Goal: Task Accomplishment & Management: Manage account settings

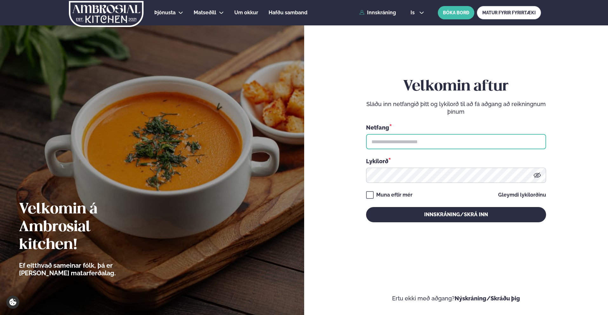
click at [381, 141] on input "text" at bounding box center [456, 141] width 180 height 15
type input "**********"
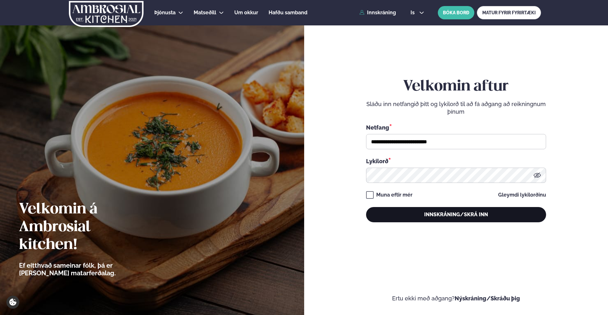
click at [438, 216] on button "Innskráning/Skrá inn" at bounding box center [456, 214] width 180 height 15
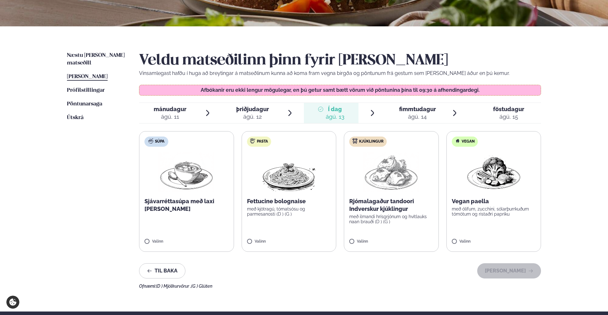
scroll to position [117, 0]
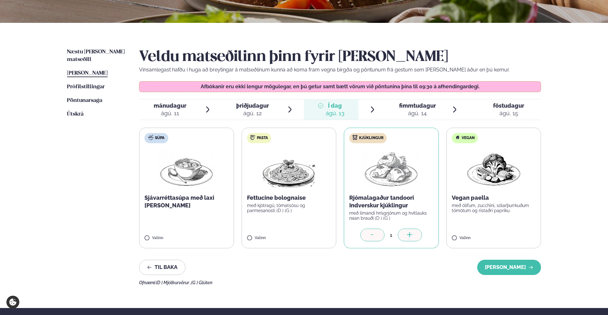
click at [373, 234] on icon at bounding box center [372, 235] width 6 height 6
click at [516, 266] on button "[PERSON_NAME]" at bounding box center [509, 267] width 64 height 15
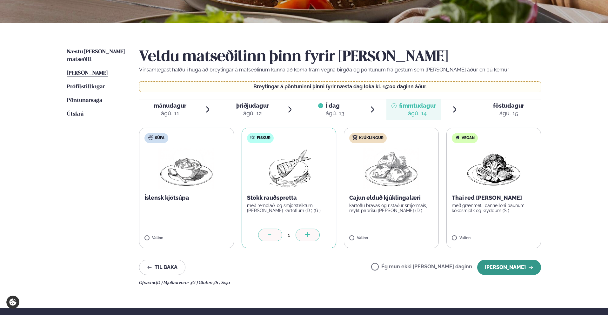
click at [519, 266] on button "[PERSON_NAME]" at bounding box center [509, 267] width 64 height 15
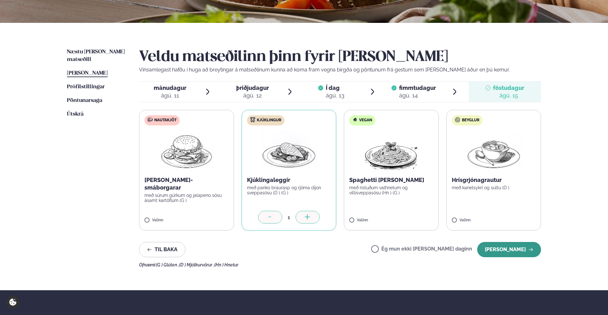
click at [516, 247] on button "[PERSON_NAME]" at bounding box center [509, 249] width 64 height 15
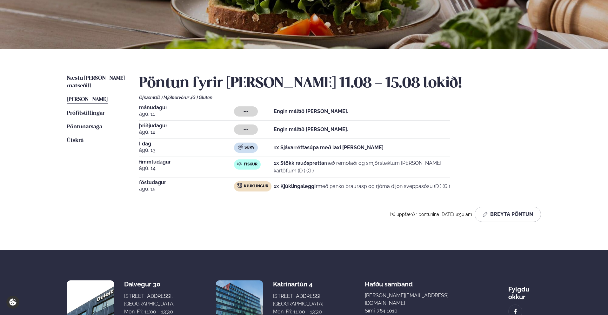
scroll to position [75, 0]
